Goal: Navigation & Orientation: Understand site structure

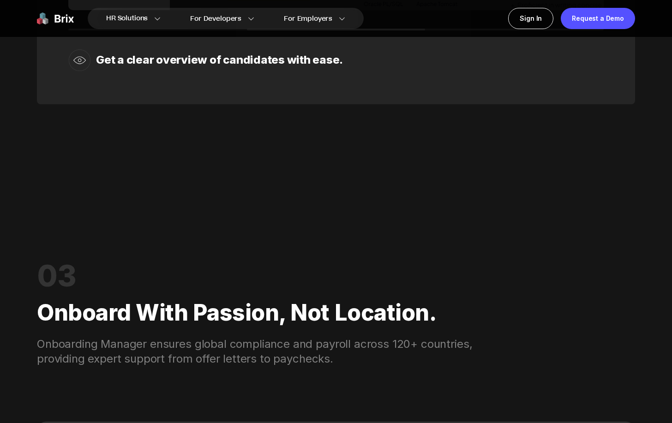
scroll to position [1661, 0]
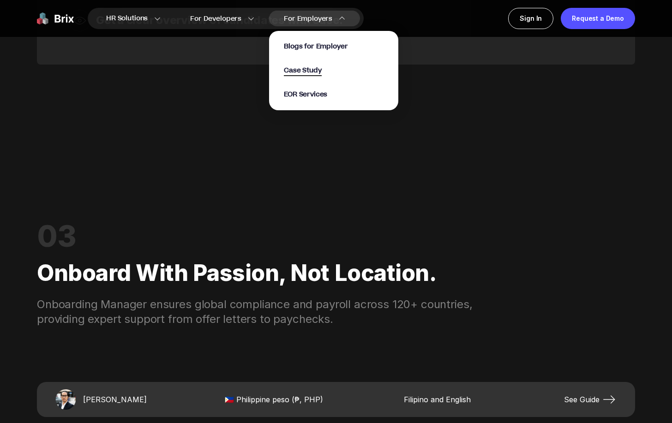
click at [318, 68] on span "Case Study" at bounding box center [303, 71] width 38 height 11
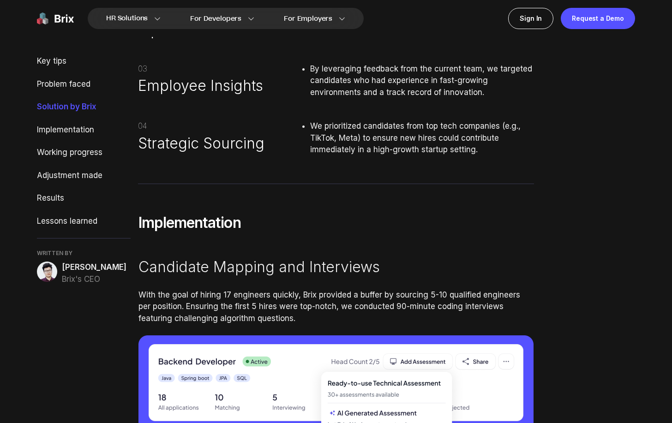
scroll to position [1340, 0]
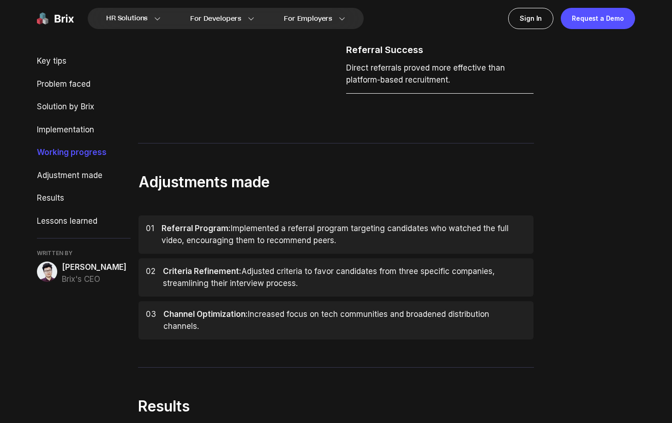
scroll to position [2703, 0]
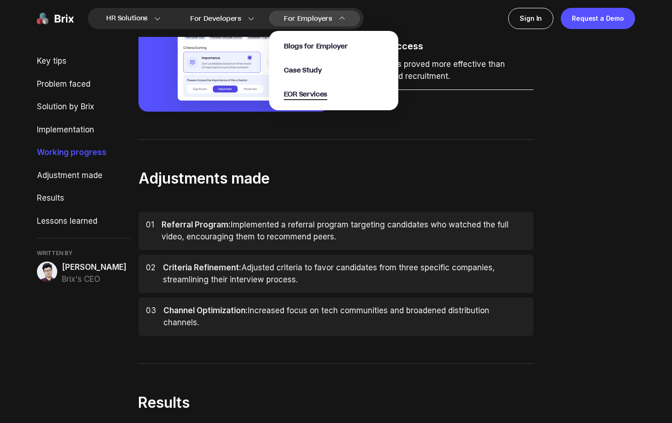
click at [290, 92] on span "EOR Services" at bounding box center [305, 95] width 43 height 11
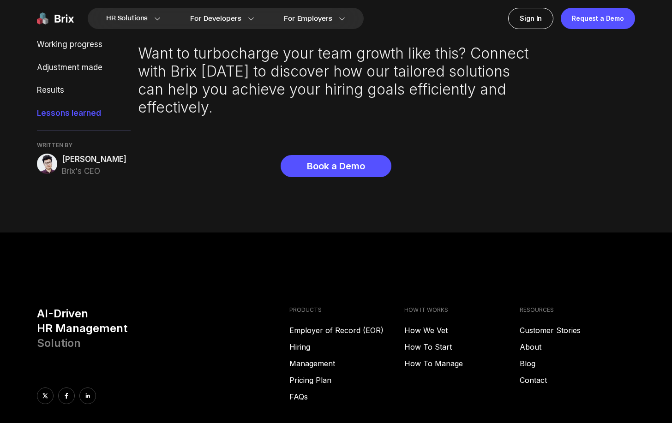
scroll to position [3651, 0]
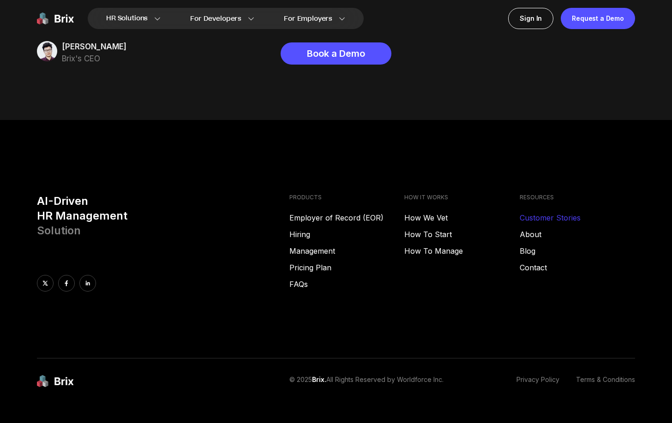
click at [541, 212] on link "Customer Stories" at bounding box center [577, 217] width 115 height 11
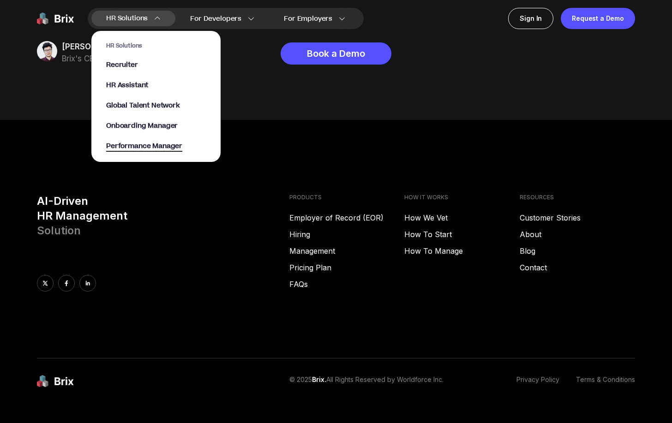
click at [133, 144] on span "Performance Manager" at bounding box center [144, 146] width 76 height 11
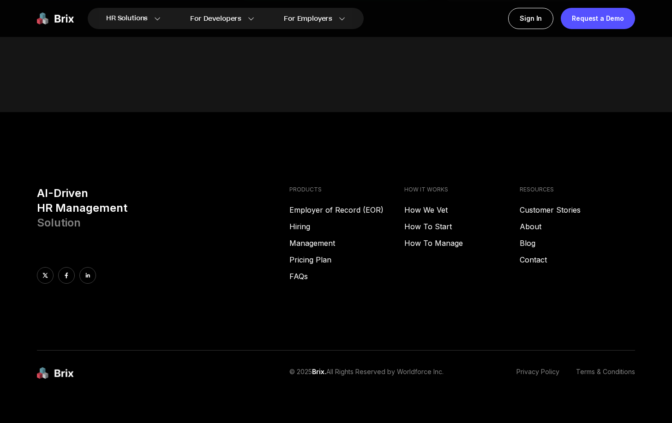
scroll to position [3886, 0]
click at [81, 268] on link at bounding box center [87, 276] width 17 height 17
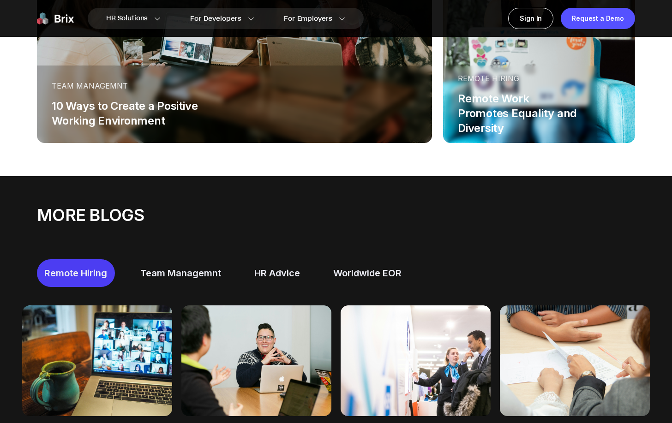
scroll to position [332, 0]
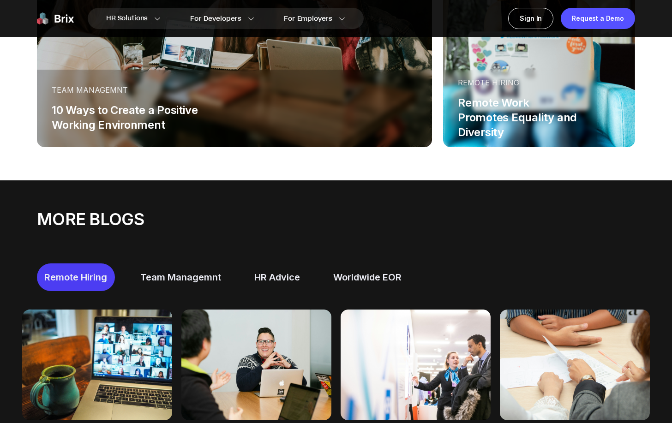
click at [186, 278] on div "Team Managemnt" at bounding box center [181, 278] width 96 height 28
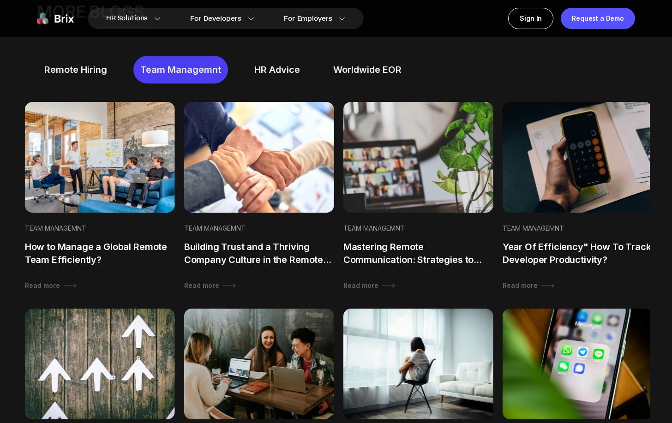
scroll to position [545, 0]
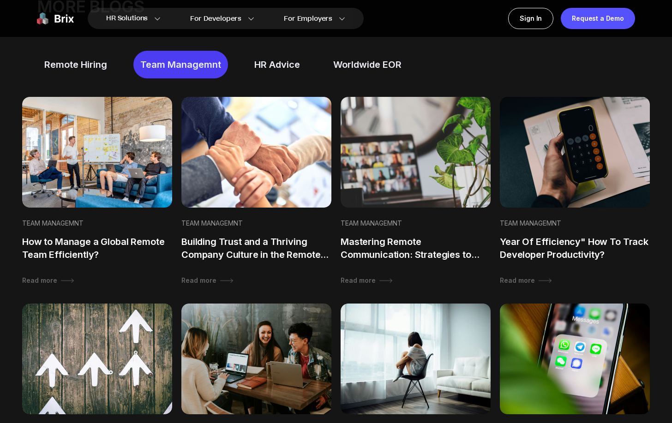
click at [302, 64] on div "HR Advice" at bounding box center [277, 65] width 60 height 28
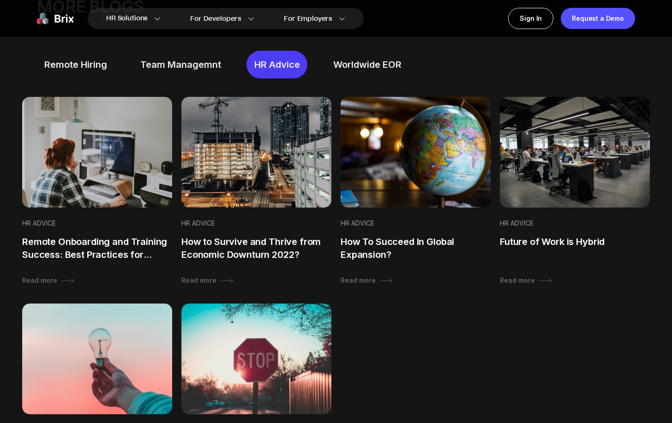
click at [353, 65] on div "Worldwide EOR" at bounding box center [367, 65] width 83 height 28
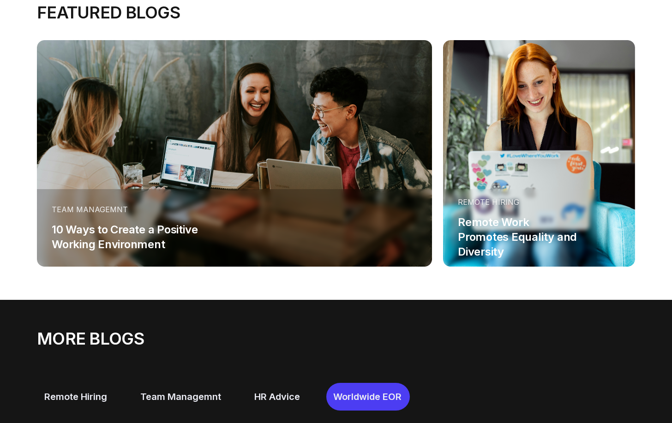
scroll to position [0, 0]
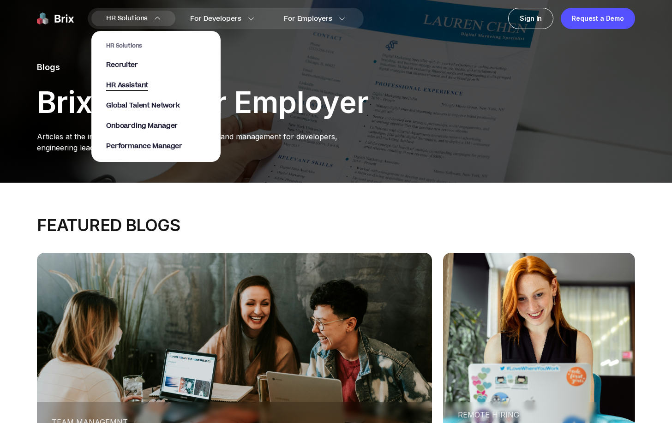
click at [138, 80] on span "HR Assistant" at bounding box center [127, 85] width 42 height 11
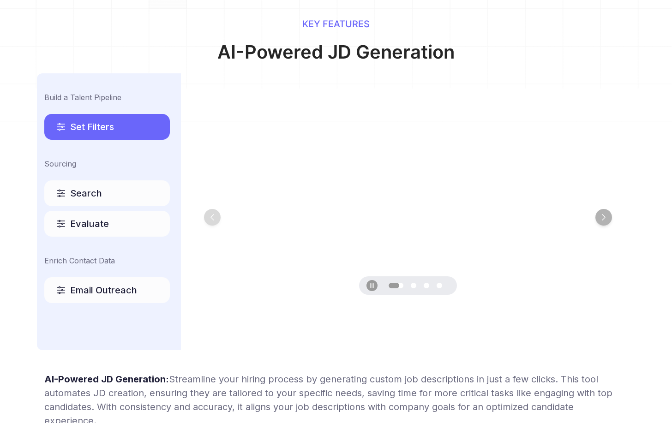
scroll to position [440, 0]
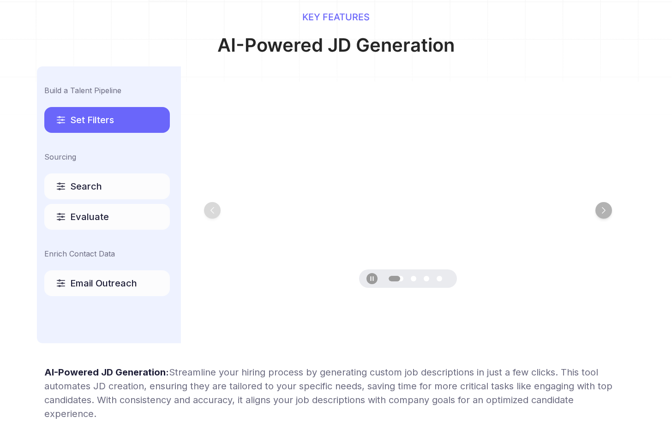
click at [128, 189] on div "Search" at bounding box center [107, 187] width 126 height 26
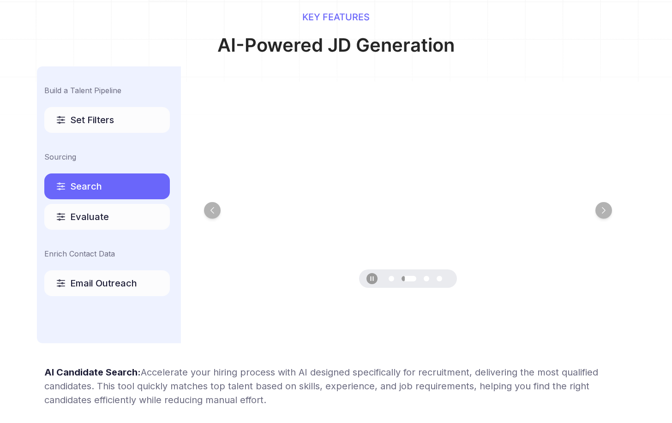
click at [131, 215] on div "Evaluate" at bounding box center [107, 217] width 126 height 26
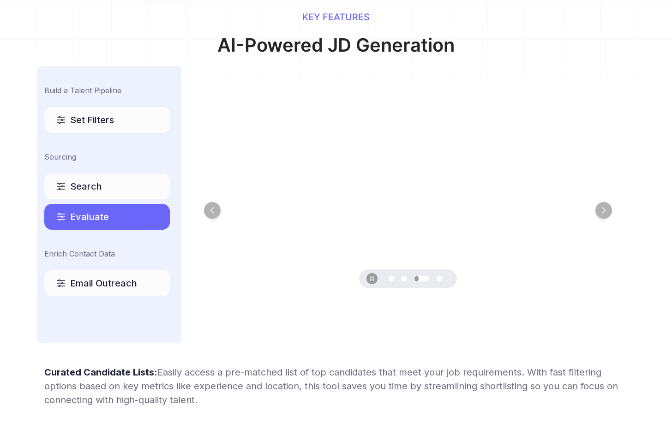
click at [108, 282] on span "Email Outreach" at bounding box center [103, 283] width 67 height 13
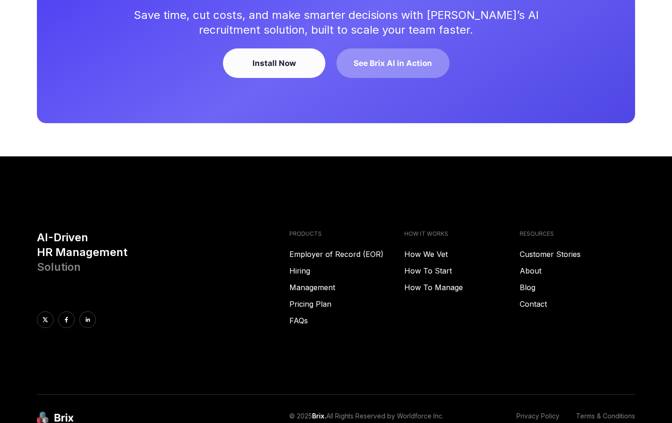
scroll to position [2360, 0]
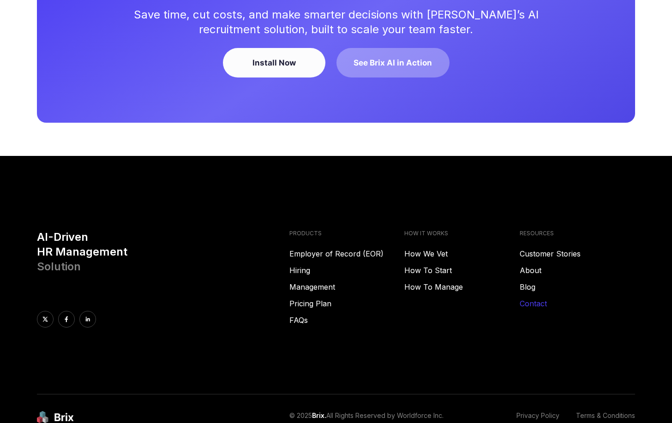
click at [537, 309] on link "Contact" at bounding box center [577, 303] width 115 height 11
click at [89, 323] on icon at bounding box center [87, 319] width 6 height 6
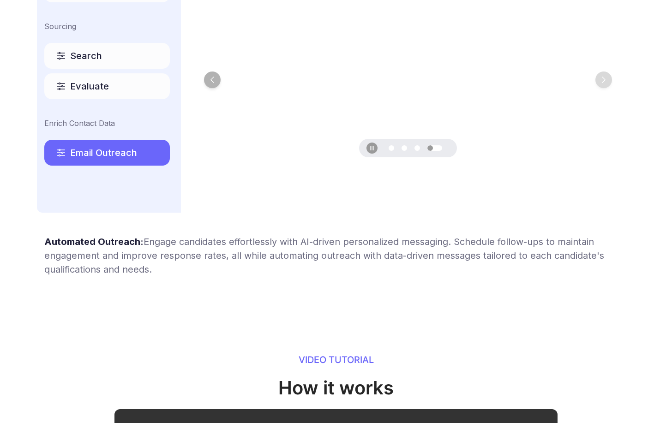
scroll to position [568, 0]
